Goal: Communication & Community: Answer question/provide support

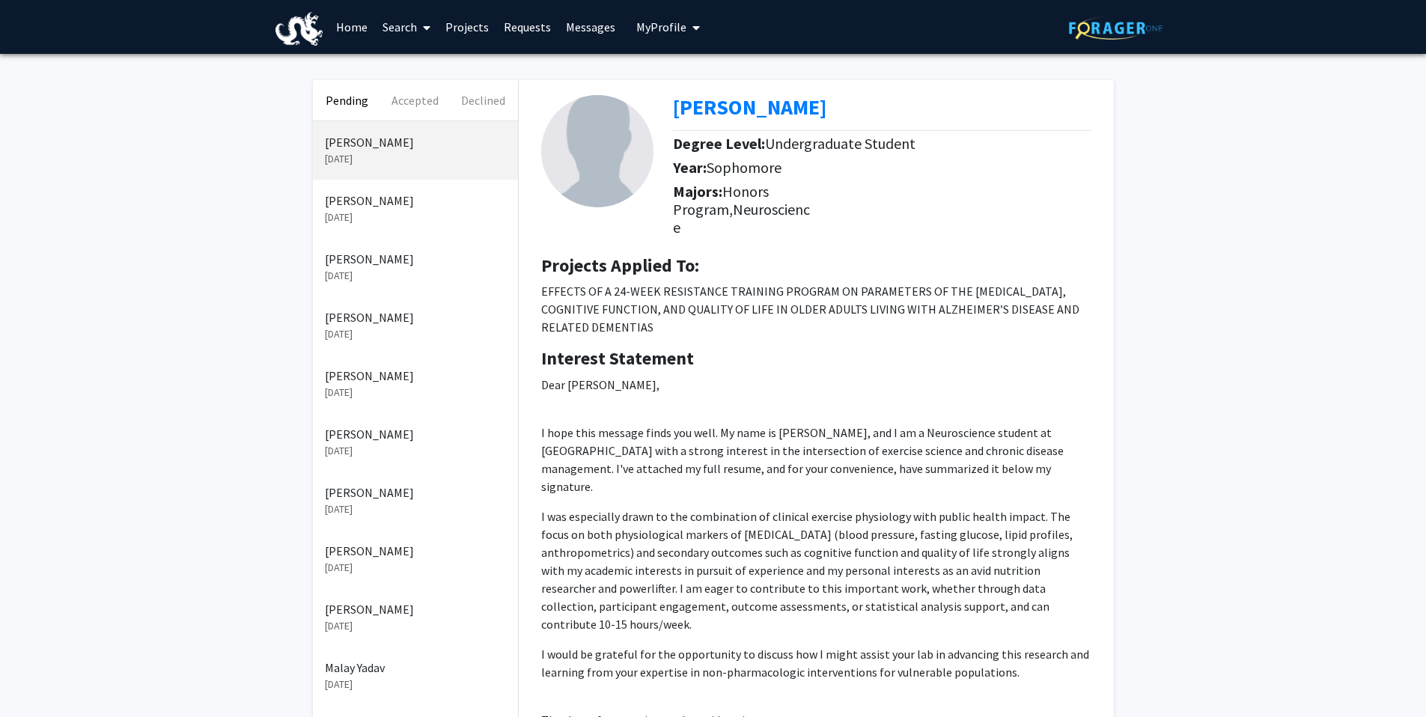
click at [382, 265] on p "[PERSON_NAME]" at bounding box center [415, 259] width 181 height 18
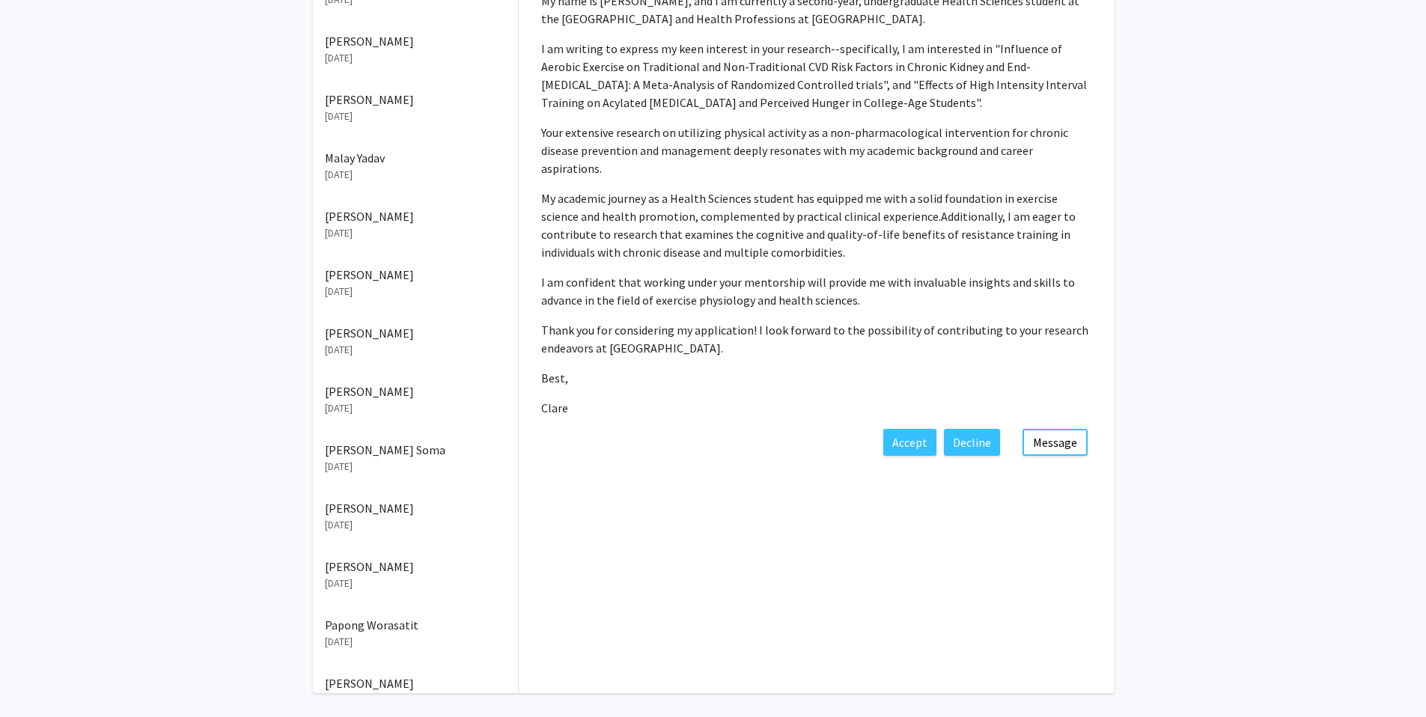
scroll to position [519, 0]
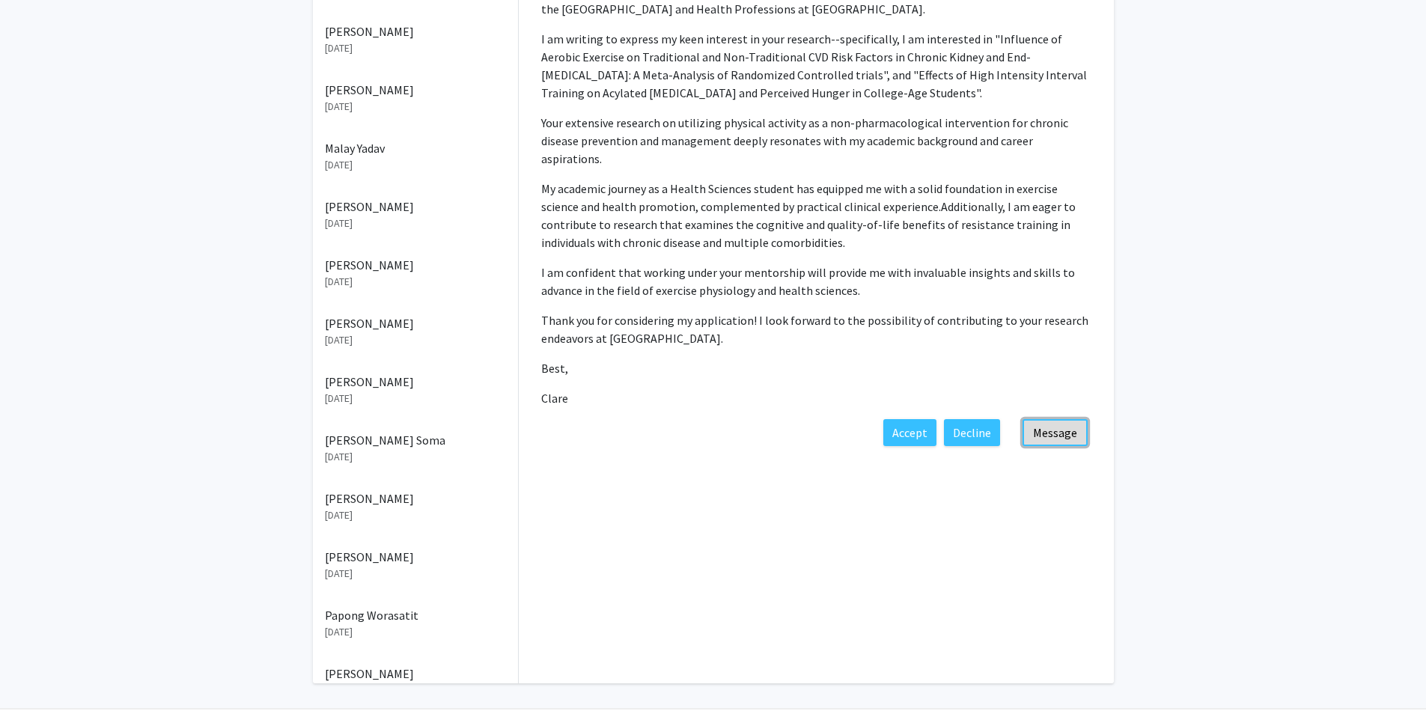
click at [1080, 424] on button "Message" at bounding box center [1054, 432] width 65 height 27
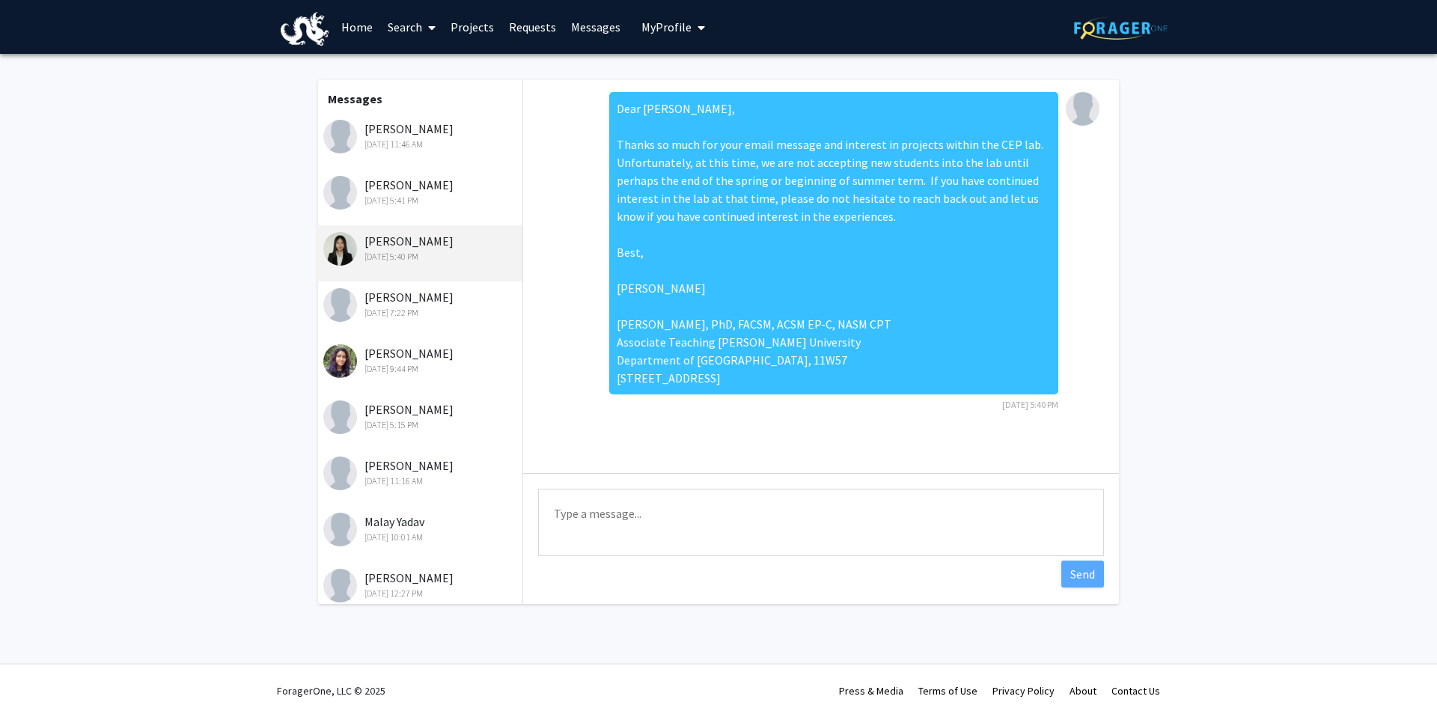
click at [395, 249] on div "[PERSON_NAME] [DATE] 5:40 PM" at bounding box center [420, 247] width 195 height 31
click at [426, 150] on div "[DATE] 11:46 AM" at bounding box center [420, 144] width 195 height 13
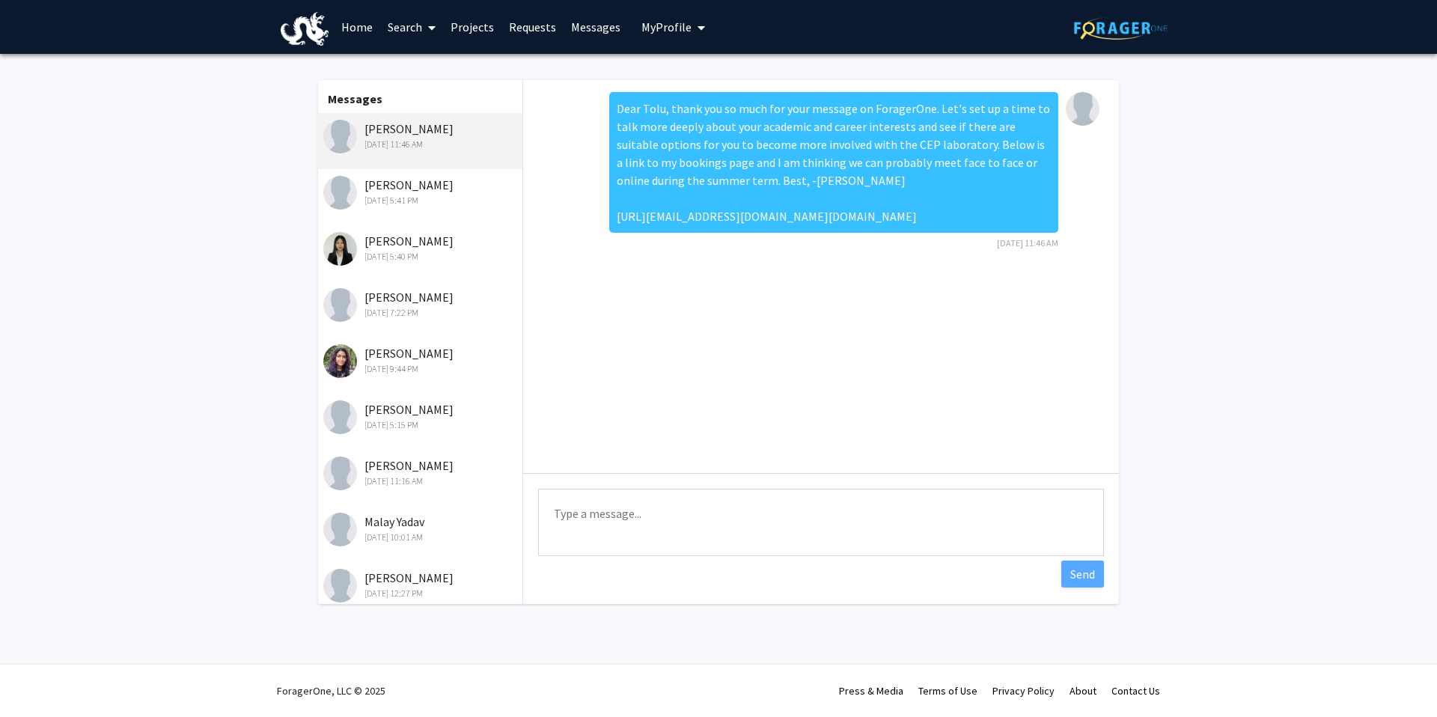
click at [447, 207] on div "[DATE] 5:41 PM" at bounding box center [420, 200] width 195 height 13
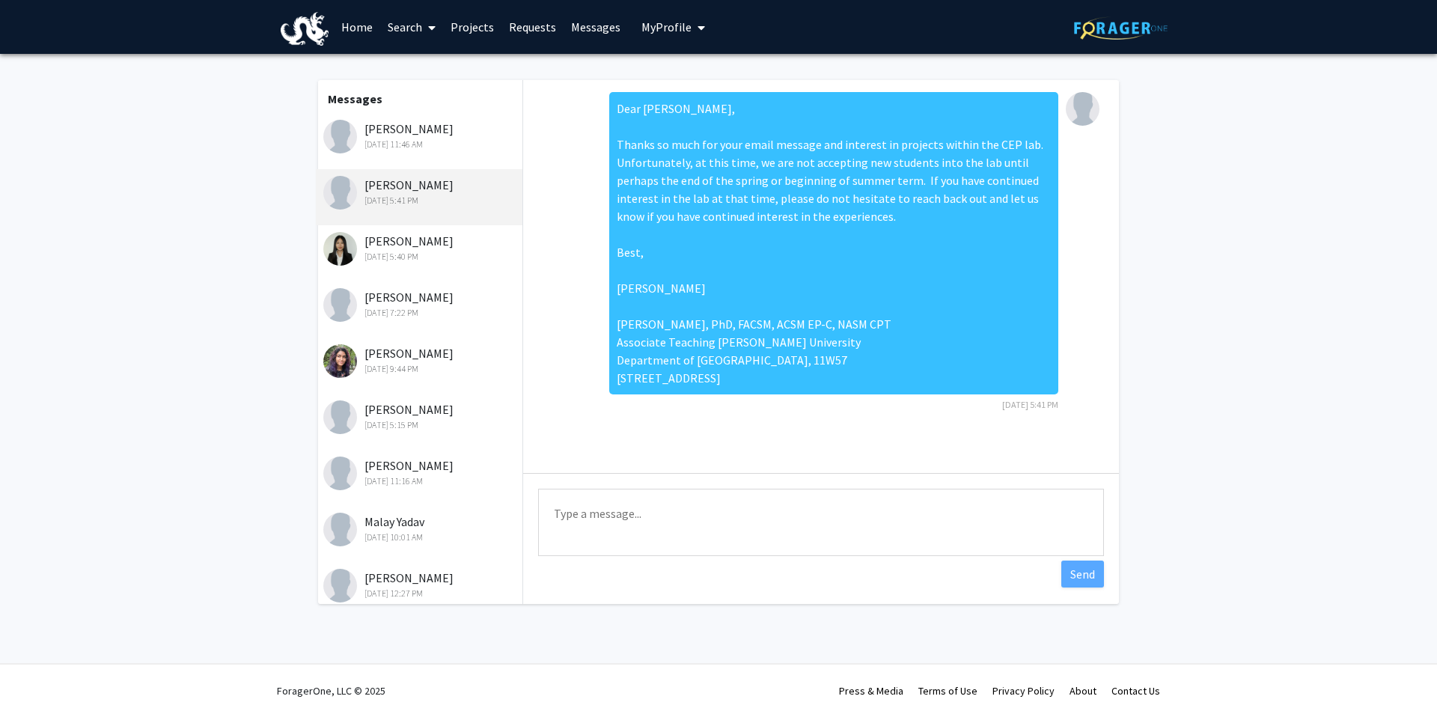
drag, startPoint x: 609, startPoint y: 108, endPoint x: 748, endPoint y: 432, distance: 352.7
click at [748, 394] on div "Dear [PERSON_NAME], Thanks so much for your email message and interest in proje…" at bounding box center [833, 243] width 449 height 302
copy div "Dear [PERSON_NAME], Thanks so much for your email message and interest in proje…"
click at [529, 33] on link "Requests" at bounding box center [532, 27] width 62 height 52
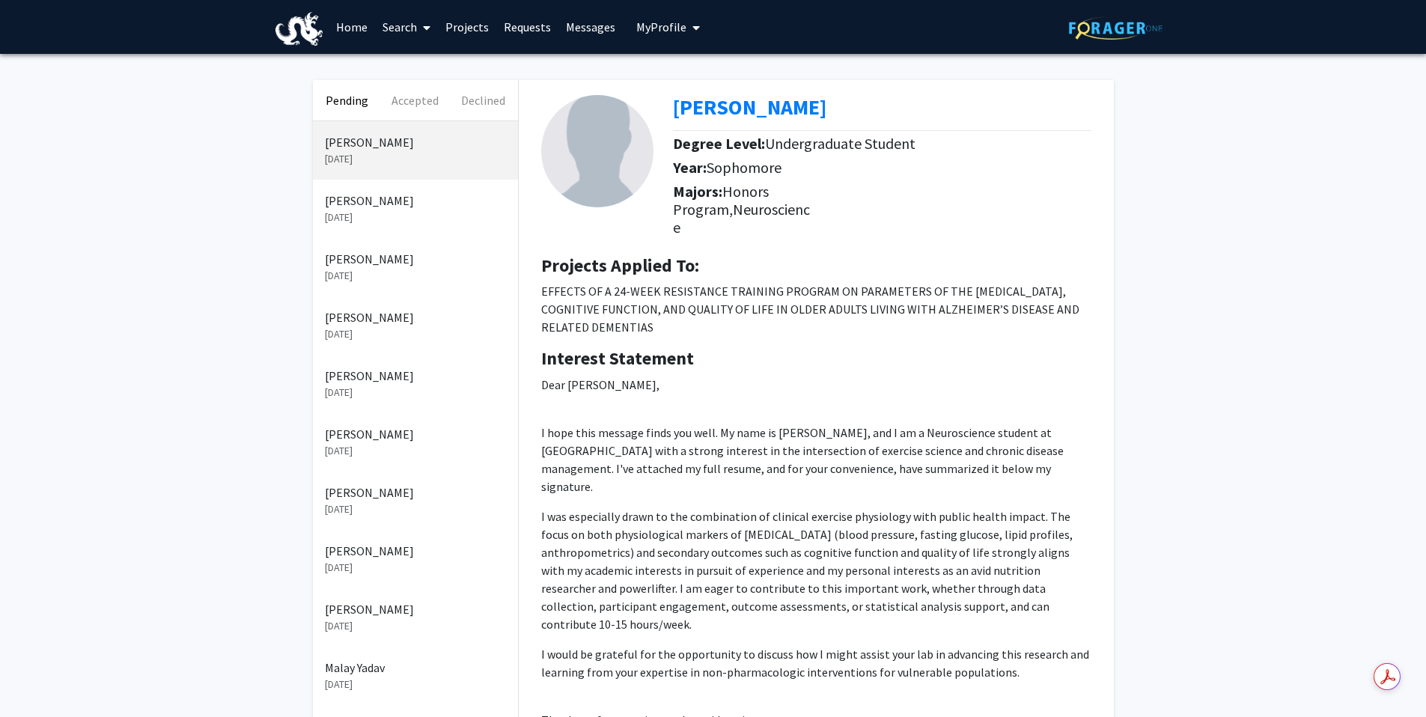
click at [529, 33] on link "Requests" at bounding box center [527, 27] width 62 height 52
click at [356, 153] on p "[DATE]" at bounding box center [415, 159] width 181 height 16
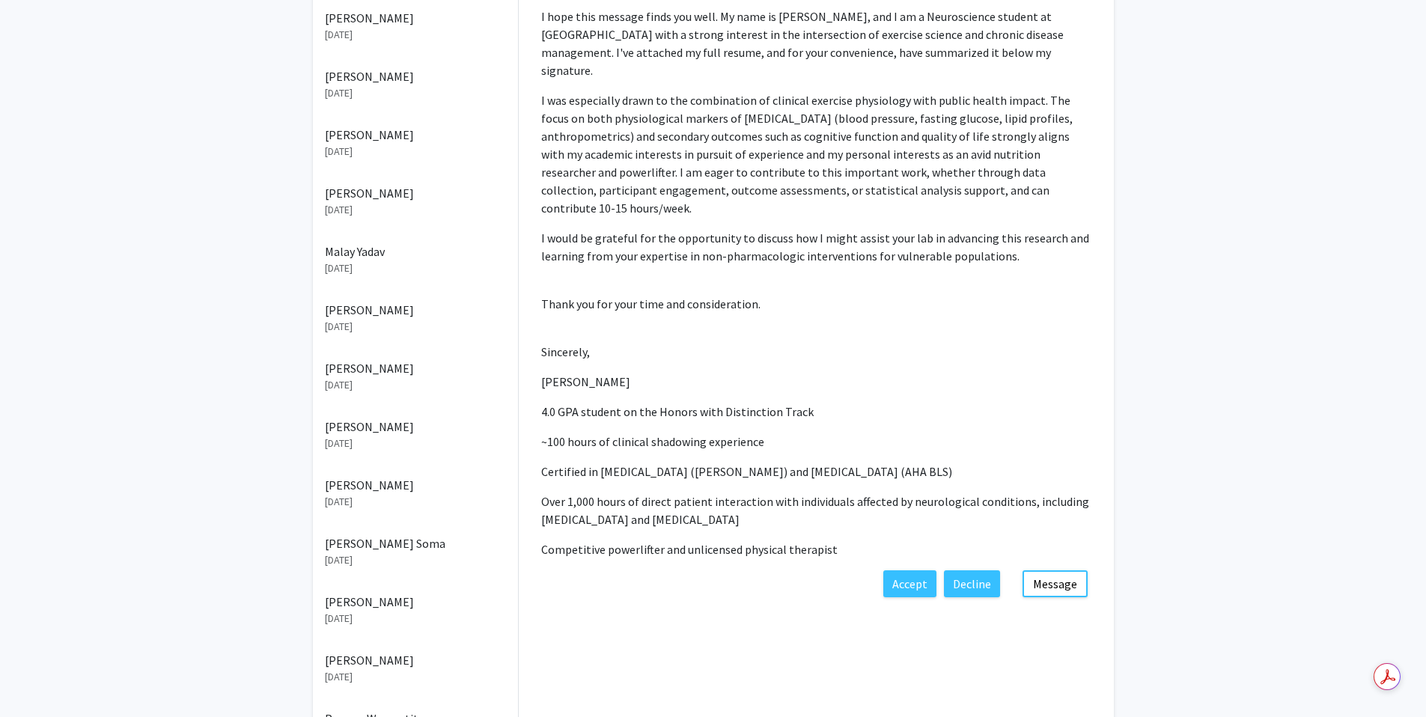
scroll to position [493, 0]
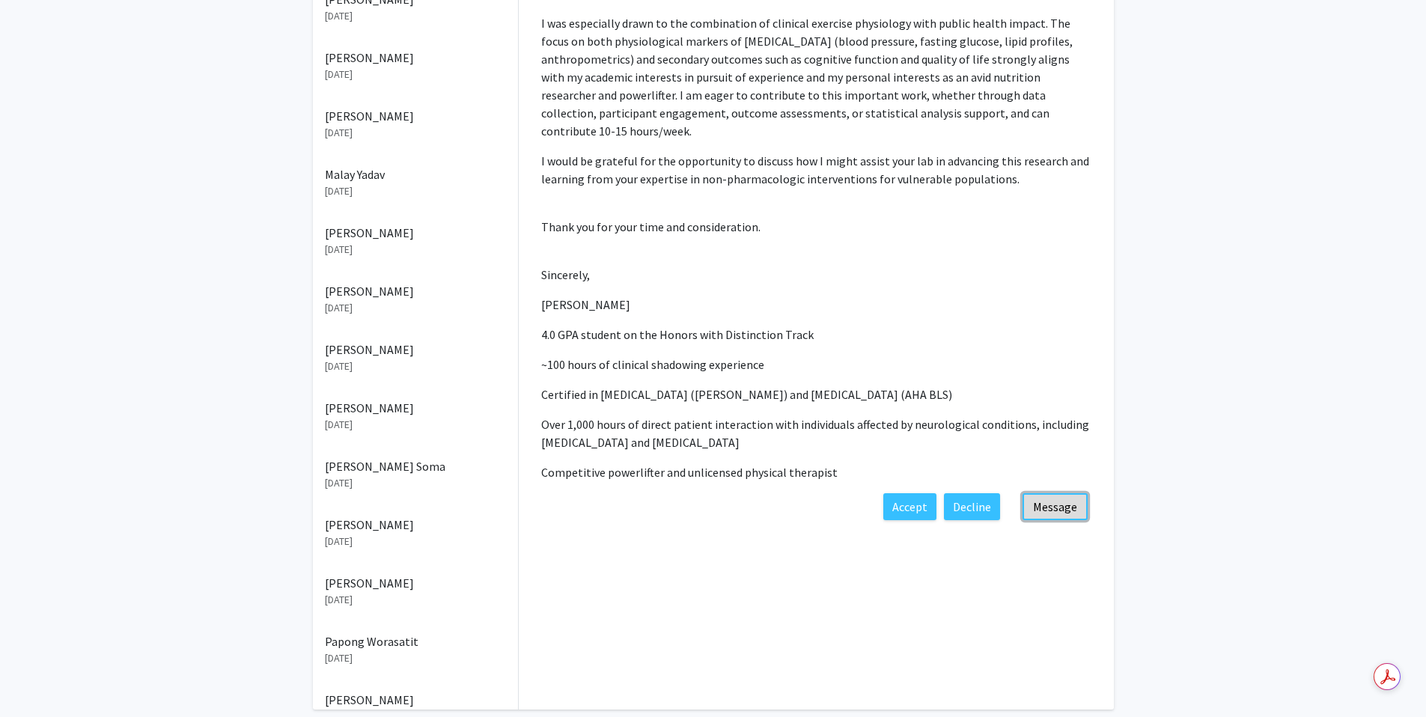
click at [1049, 493] on button "Message" at bounding box center [1054, 506] width 65 height 27
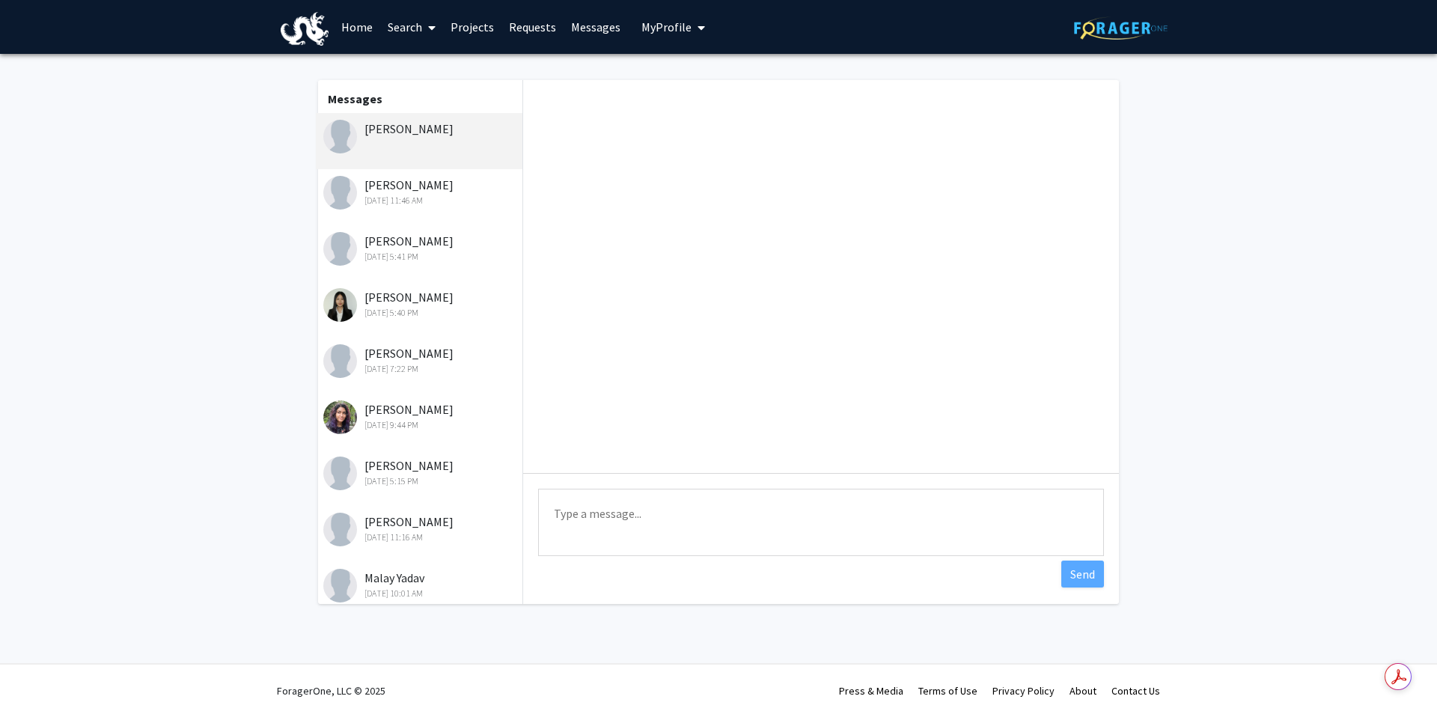
click at [644, 517] on textarea "Type a message" at bounding box center [821, 522] width 566 height 67
paste textarea "Dear [PERSON_NAME], Thanks so much for your email message and interest in proje…"
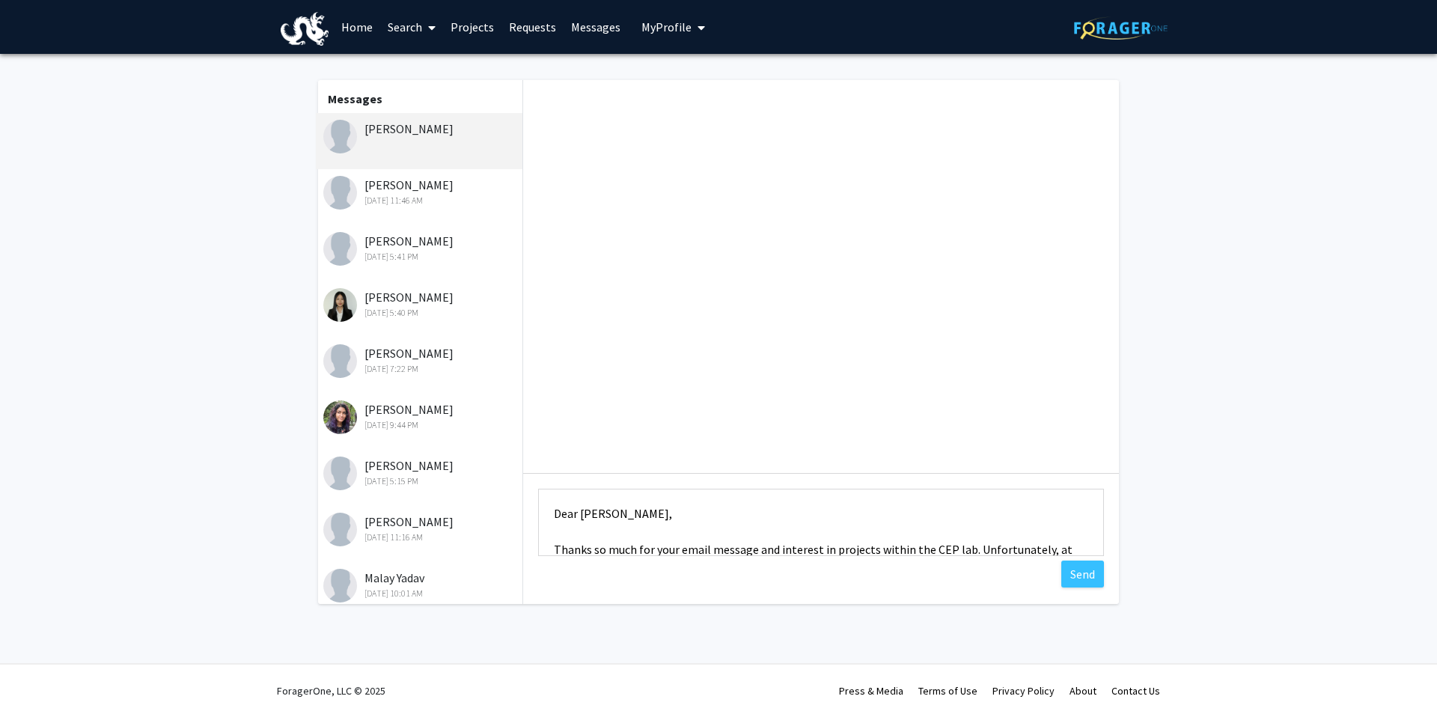
scroll to position [9, 0]
click at [589, 512] on textarea "Dear [PERSON_NAME], Thanks so much for your email message and interest in proje…" at bounding box center [821, 522] width 566 height 67
click at [1000, 537] on textarea "Dear [PERSON_NAME], Thanks so much for your email message and interest in proje…" at bounding box center [821, 522] width 566 height 67
drag, startPoint x: 1000, startPoint y: 537, endPoint x: 1064, endPoint y: 543, distance: 63.8
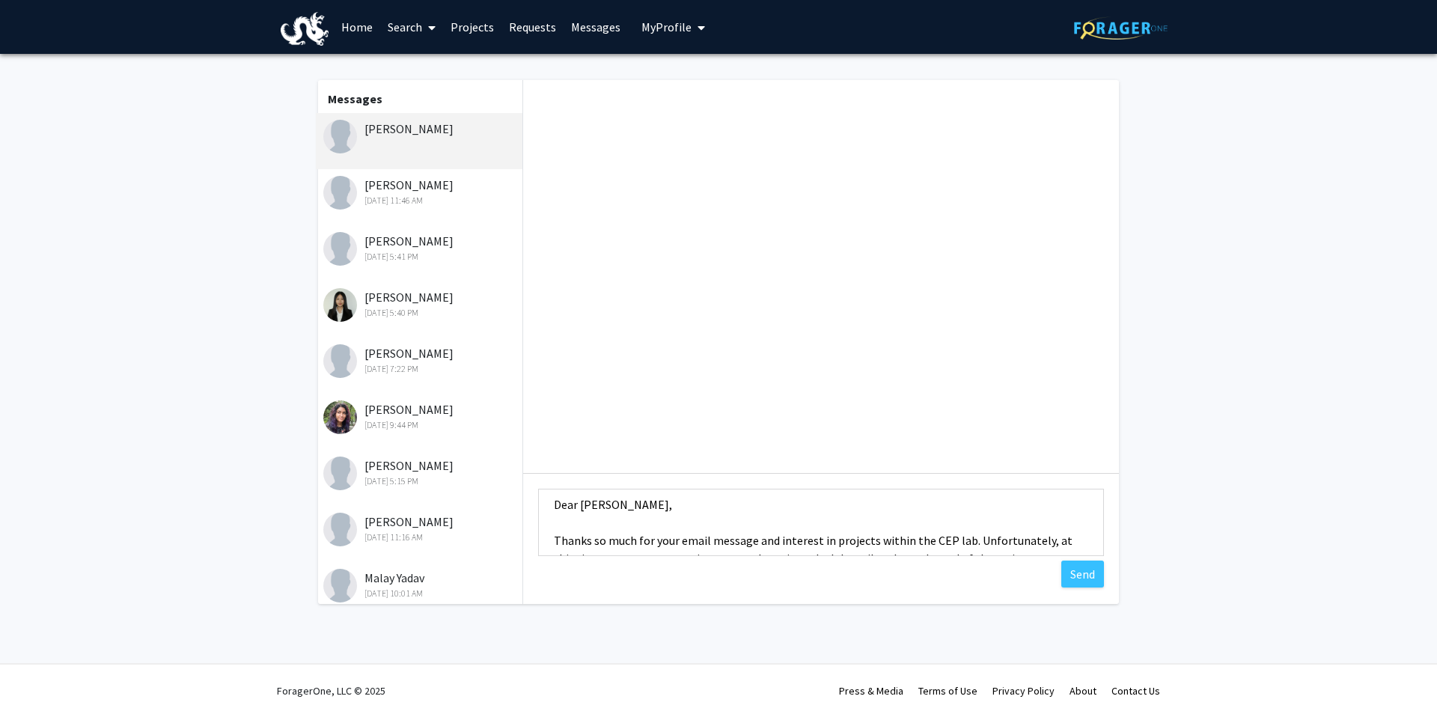
click at [1064, 543] on textarea "Dear [PERSON_NAME], Thanks so much for your email message and interest in proje…" at bounding box center [821, 522] width 566 height 67
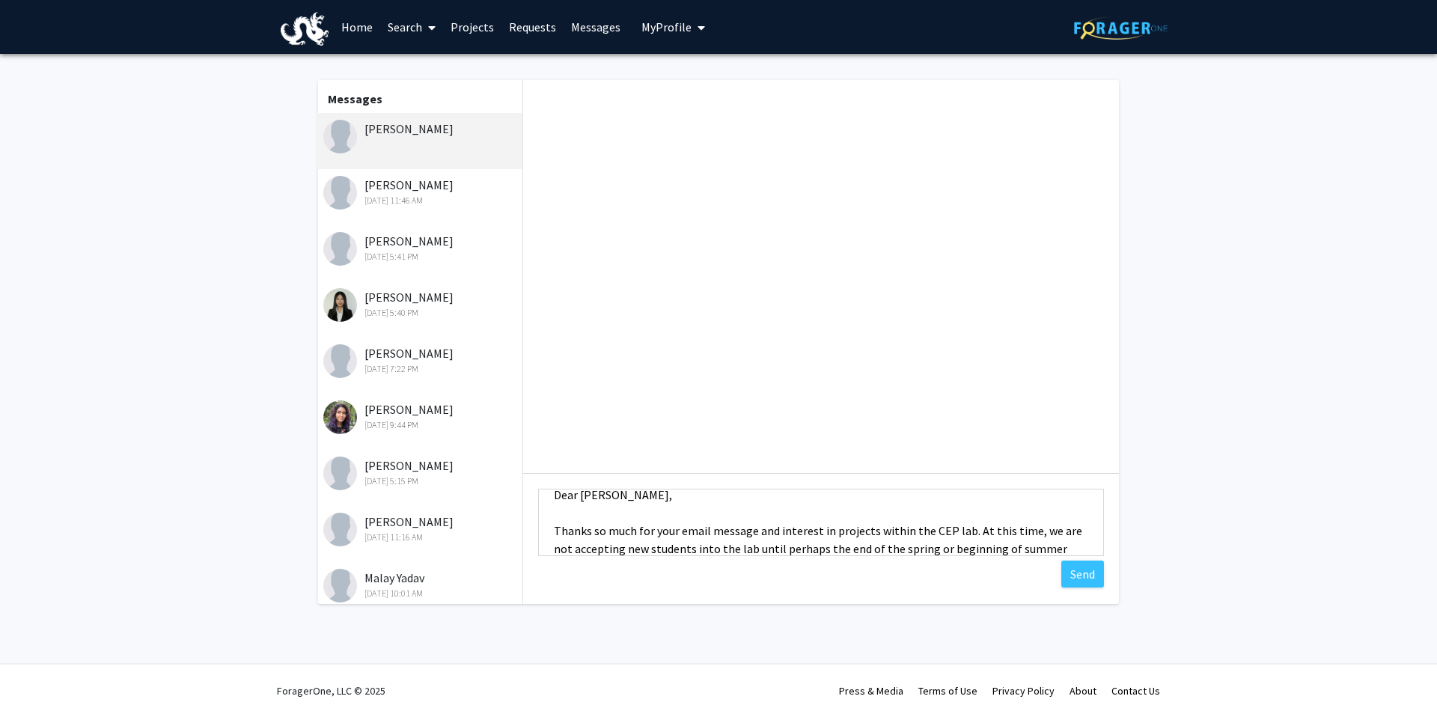
scroll to position [38, 0]
click at [560, 529] on textarea "Dear [PERSON_NAME], Thanks so much for your email message and interest in proje…" at bounding box center [821, 522] width 566 height 67
drag, startPoint x: 560, startPoint y: 529, endPoint x: 588, endPoint y: 529, distance: 28.4
click at [588, 529] on textarea "Dear [PERSON_NAME], Thanks so much for your email message and interest in proje…" at bounding box center [821, 522] width 566 height 67
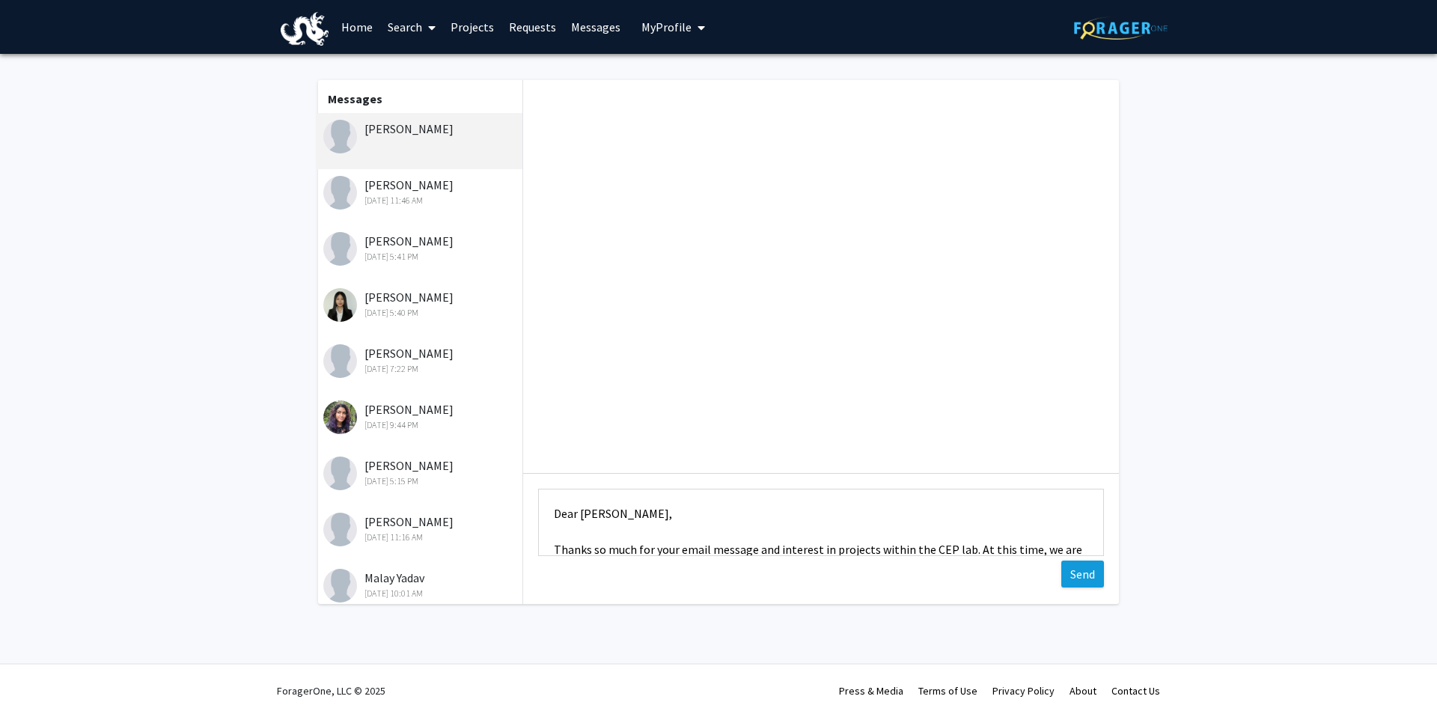
type textarea "Dear [PERSON_NAME], Thanks so much for your email message and interest in proje…"
click at [1071, 578] on button "Send" at bounding box center [1082, 574] width 43 height 27
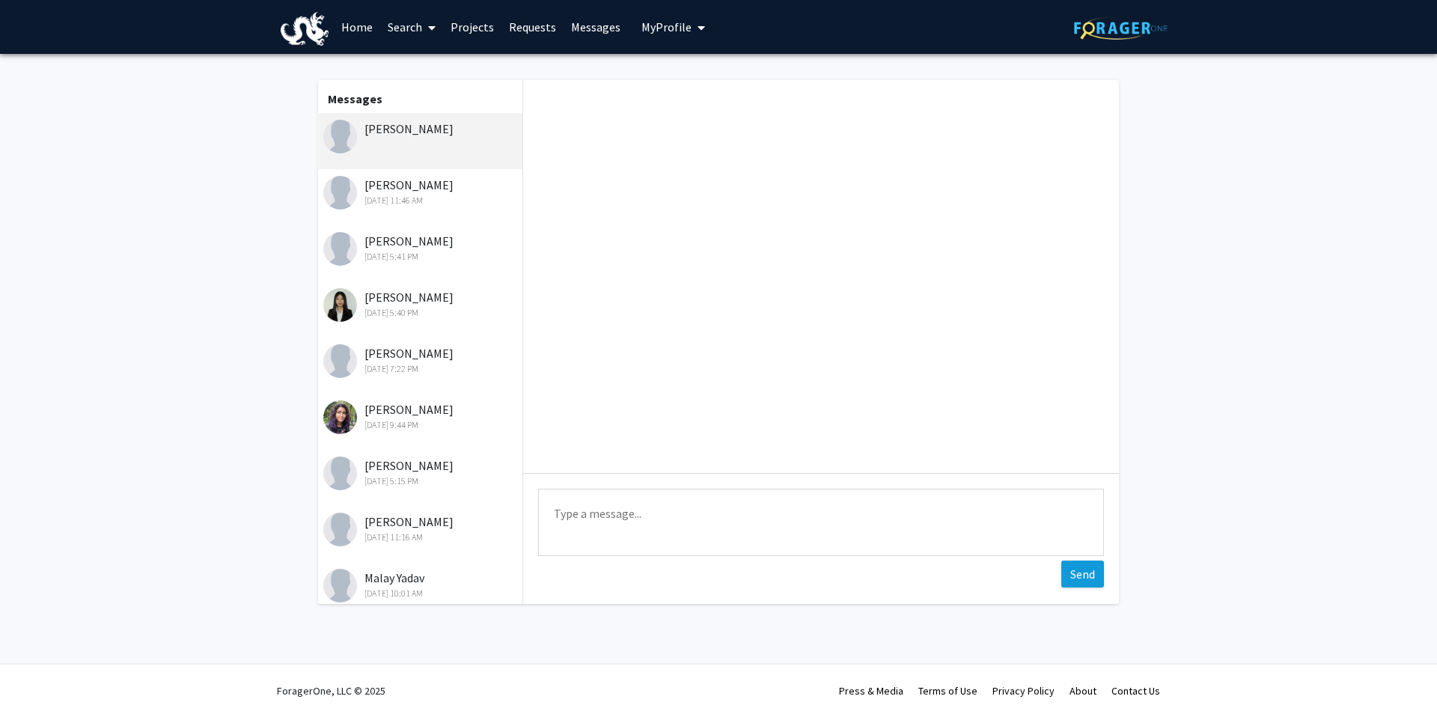
scroll to position [14, 0]
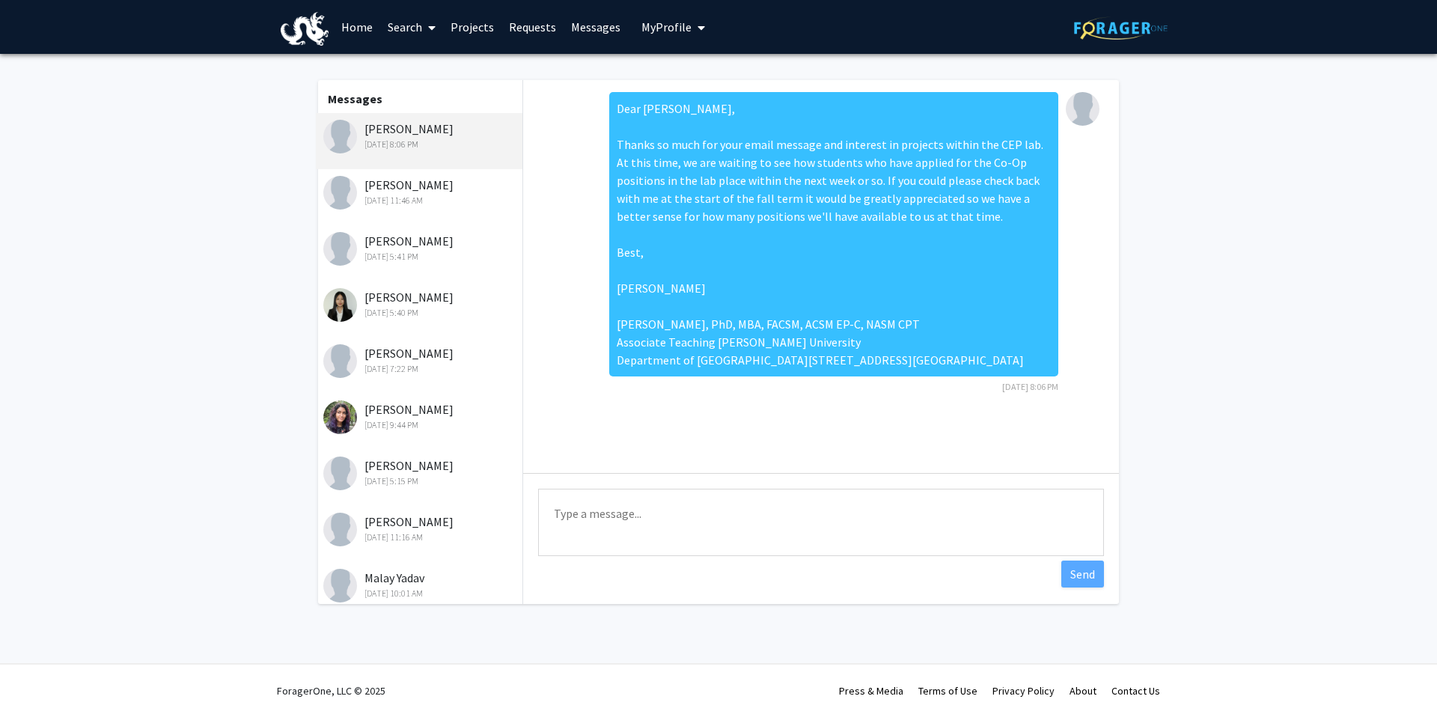
click at [411, 317] on div "[DATE] 5:40 PM" at bounding box center [420, 312] width 195 height 13
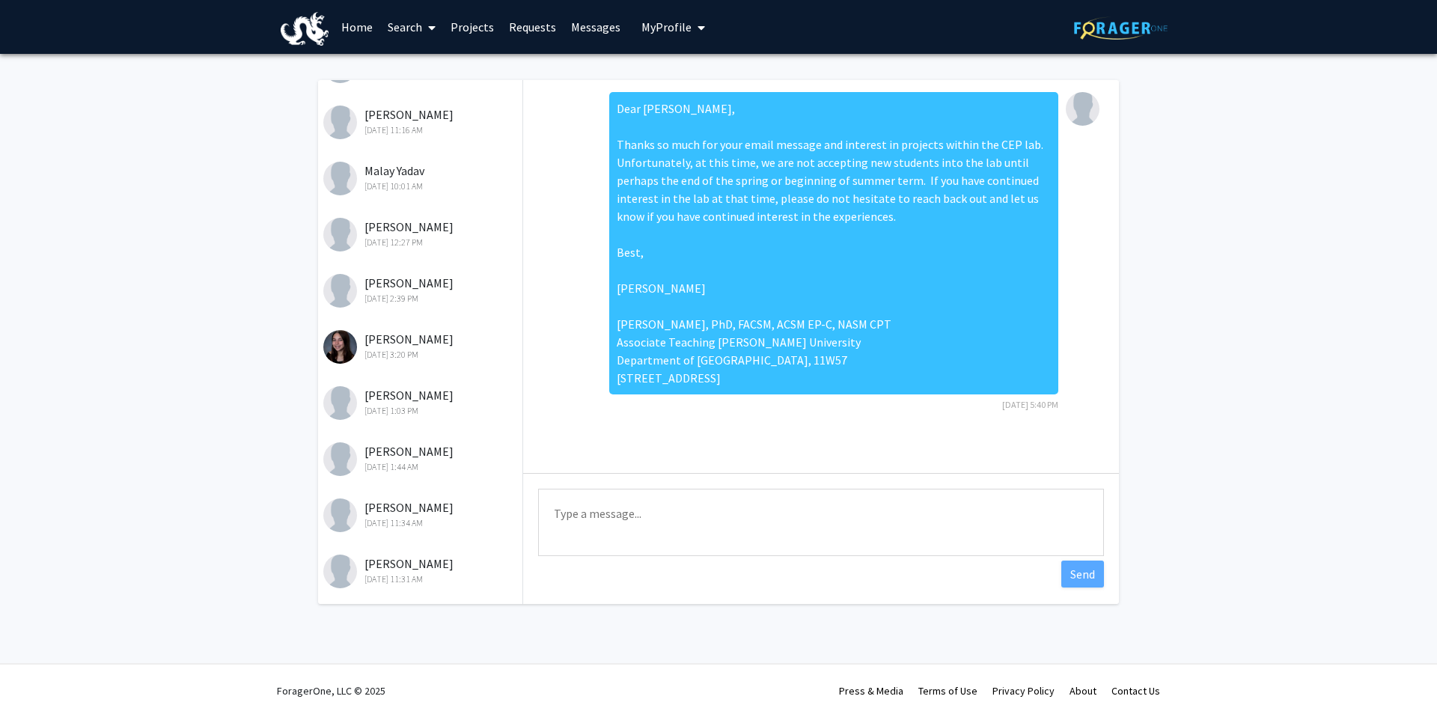
scroll to position [0, 0]
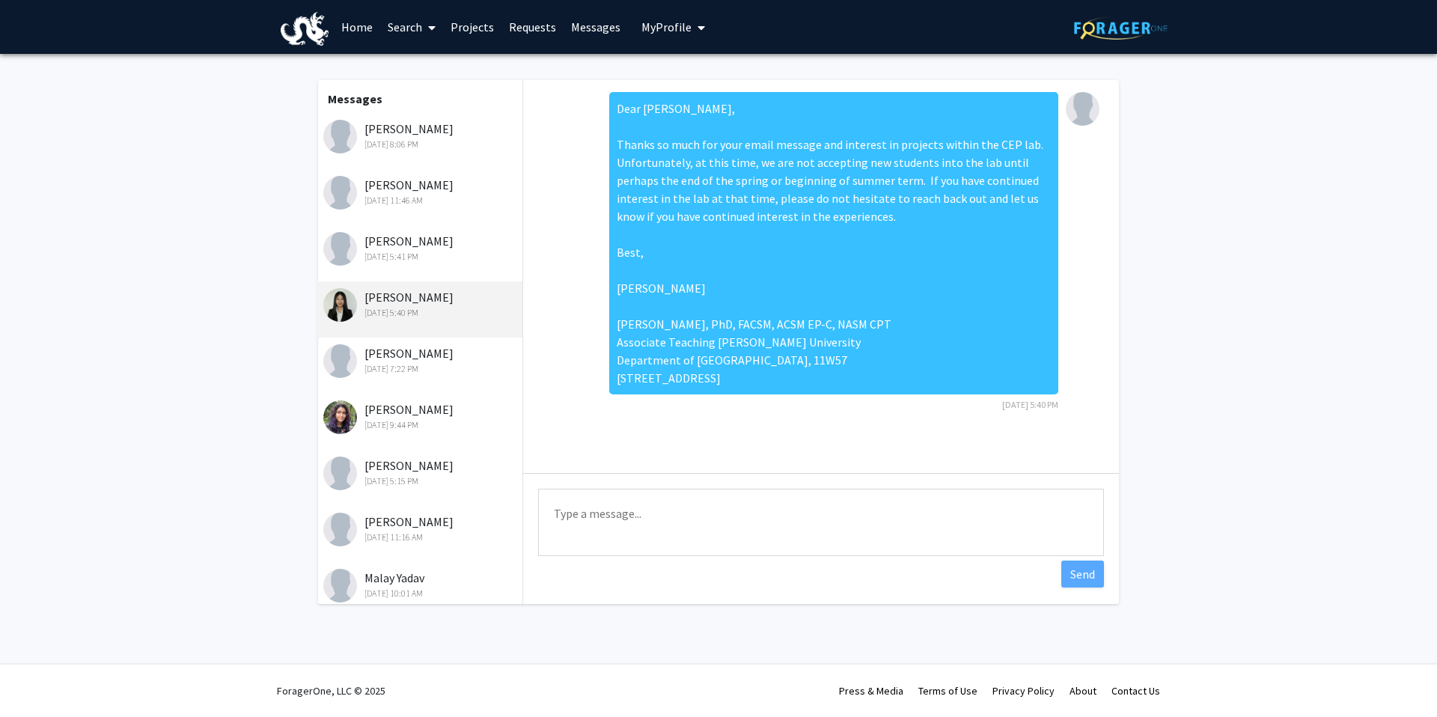
click at [765, 535] on textarea "Type a message" at bounding box center [821, 522] width 566 height 67
type textarea "Hi [PERSON_NAME]! Hope this message finds you well. I wanted to c"
